Goal: Information Seeking & Learning: Learn about a topic

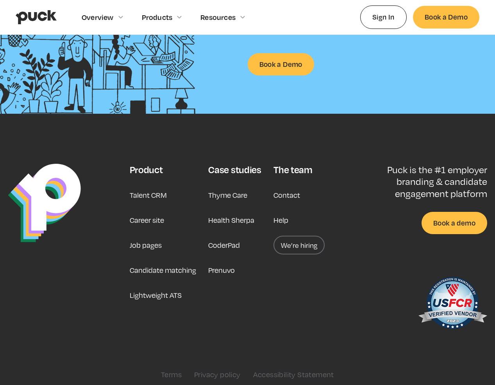
scroll to position [1901, 0]
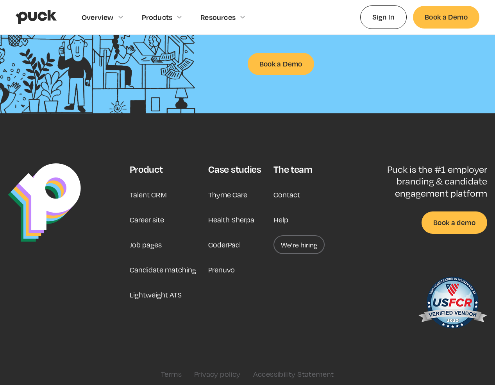
click at [149, 215] on link "Career site" at bounding box center [147, 219] width 34 height 19
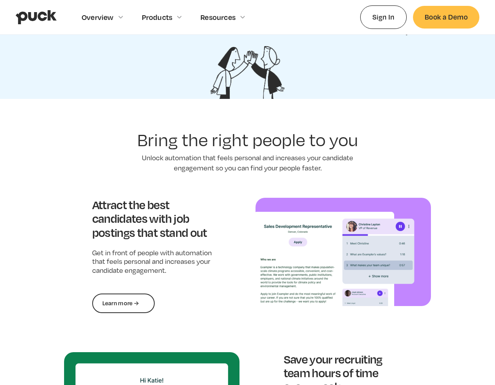
scroll to position [0, 0]
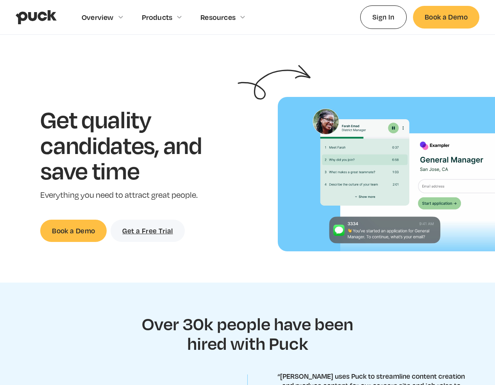
click at [231, 218] on div "Get quality candidates, and save time Everything you need to attract great peop…" at bounding box center [134, 174] width 242 height 136
click at [236, 194] on div "Get quality candidates, and save time Everything you need to attract great peop…" at bounding box center [134, 174] width 242 height 136
click at [235, 195] on div "Get quality candidates, and save time Everything you need to attract great peop…" at bounding box center [134, 174] width 242 height 136
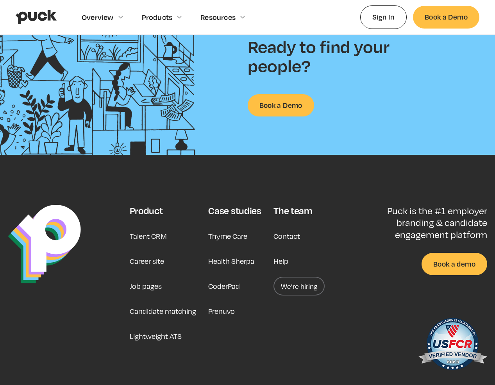
scroll to position [1901, 0]
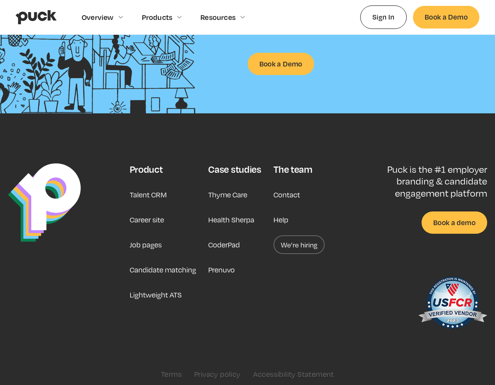
click at [145, 216] on link "Career site" at bounding box center [147, 219] width 34 height 19
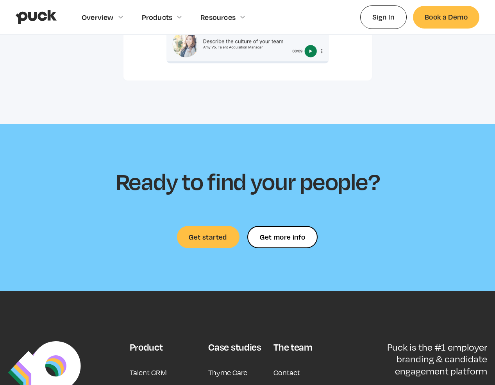
scroll to position [2228, 0]
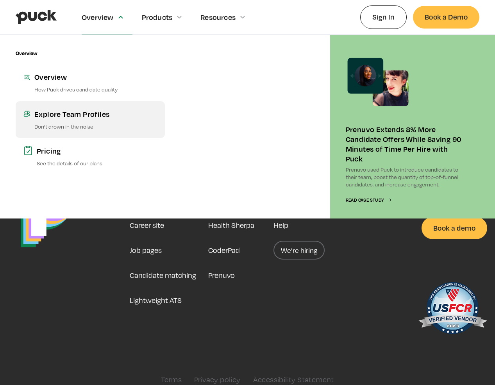
click at [79, 119] on link "Explore Team Profiles Don’t drown in the noise" at bounding box center [90, 119] width 149 height 37
click at [77, 117] on div "Explore Team Profiles" at bounding box center [95, 114] width 123 height 10
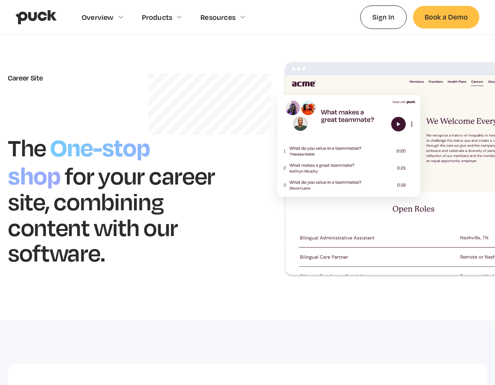
scroll to position [0, 0]
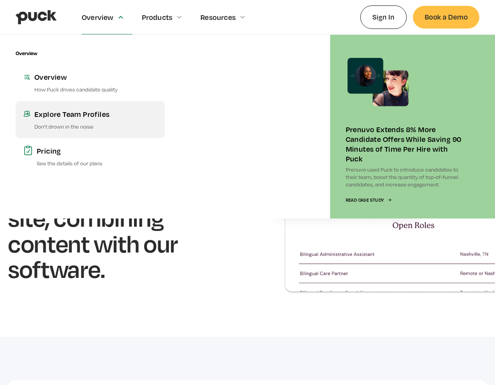
click at [71, 121] on link "Explore Team Profiles Don’t drown in the noise" at bounding box center [90, 119] width 149 height 37
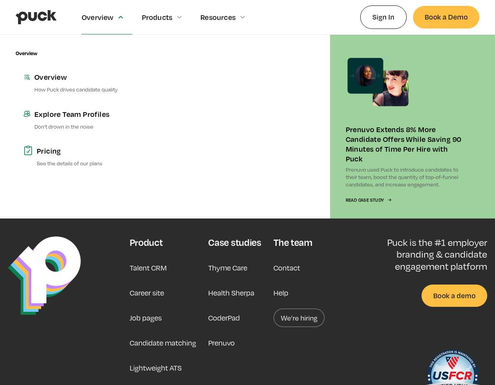
scroll to position [2159, 0]
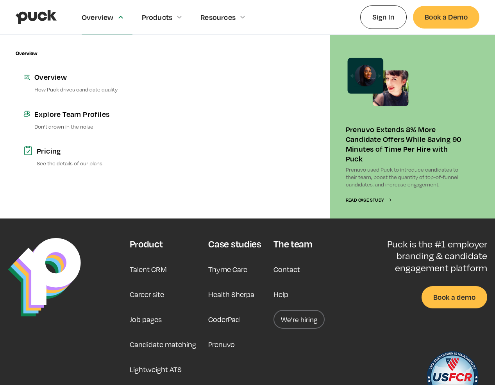
click at [149, 285] on link "Career site" at bounding box center [147, 294] width 34 height 19
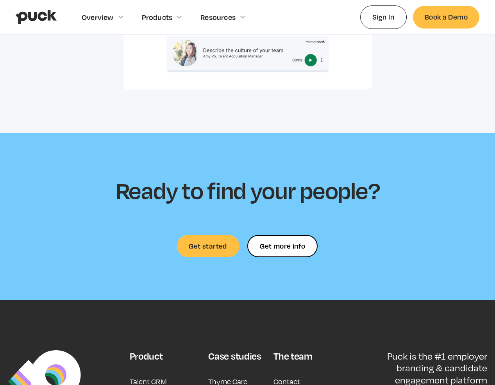
scroll to position [2217, 0]
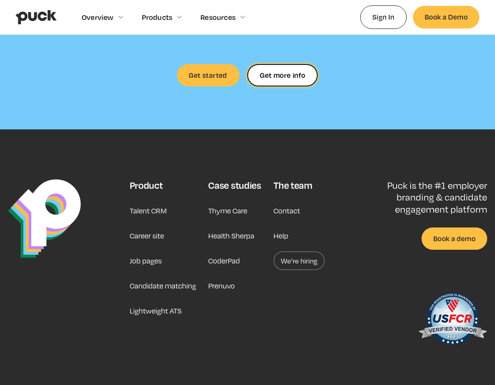
click at [287, 75] on div "Get more info" at bounding box center [282, 75] width 45 height 0
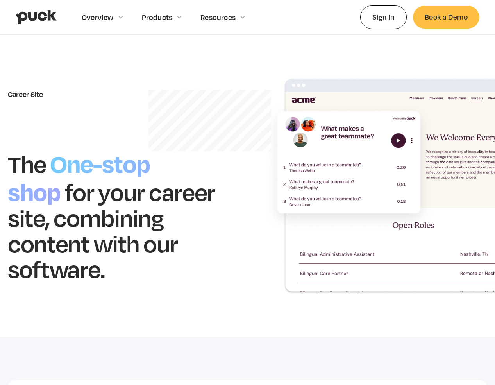
scroll to position [0, 0]
click at [245, 189] on div "Career Site The One-stop shop for your career site, combining content with our …" at bounding box center [248, 186] width 480 height 216
